Goal: Transaction & Acquisition: Purchase product/service

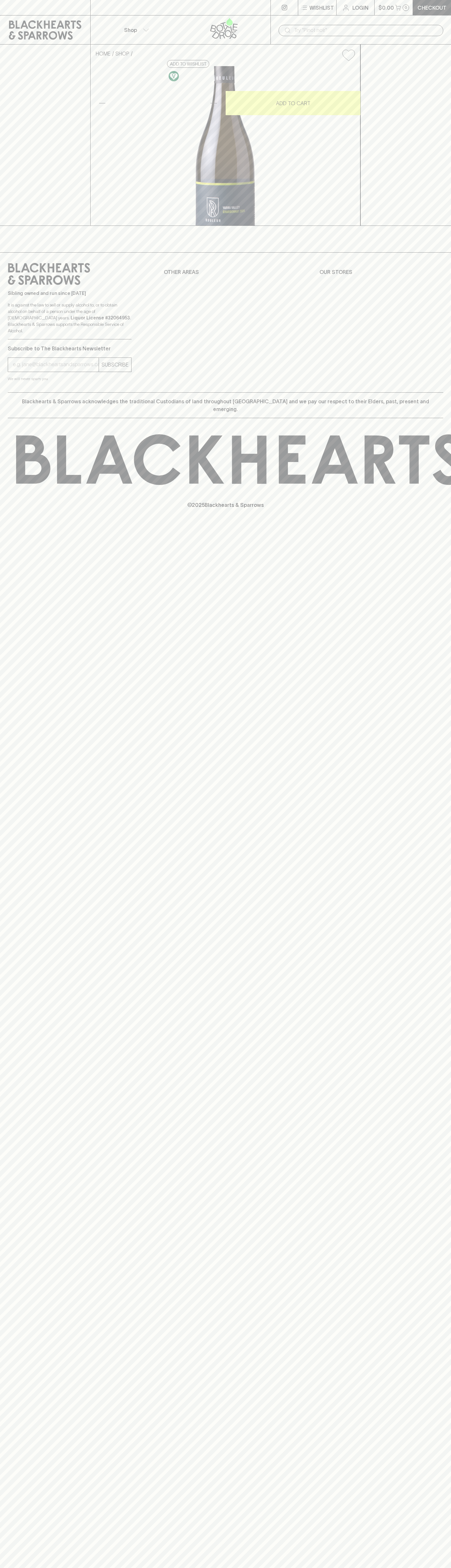
click at [308, 4] on button "Wishlist" at bounding box center [317, 8] width 38 height 15
click at [53, 1568] on html "⠀ ⠀ Wishlist Login $0.00 0 Checkout Shop ​ HOME SHOP Rouleur Chardonnay 2024 $3…" at bounding box center [226, 784] width 451 height 1568
click at [30, 1006] on div at bounding box center [226, 784] width 451 height 1568
